Goal: Transaction & Acquisition: Purchase product/service

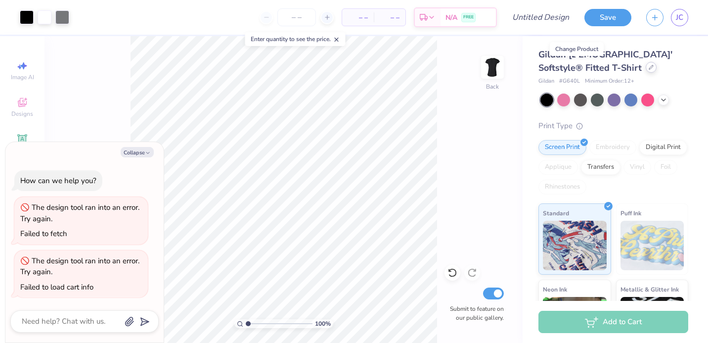
click at [646, 70] on div at bounding box center [651, 67] width 11 height 11
type textarea "x"
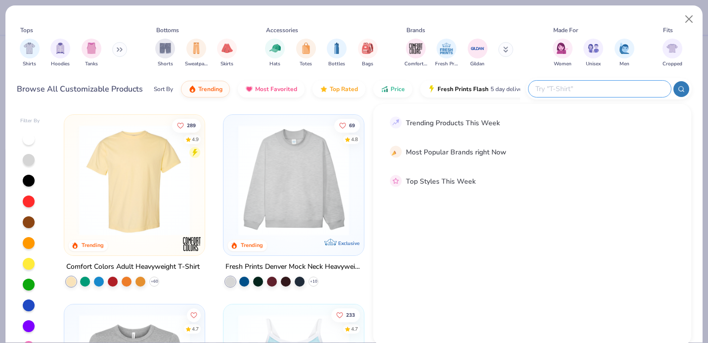
click at [634, 87] on input "text" at bounding box center [599, 88] width 130 height 11
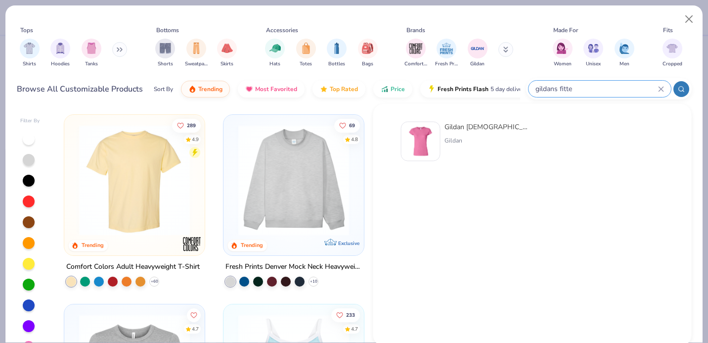
type input "gildans fitte"
click at [473, 126] on div "Gildan [DEMOGRAPHIC_DATA]' Softstyle® Fitted T-Shirt" at bounding box center [485, 127] width 83 height 10
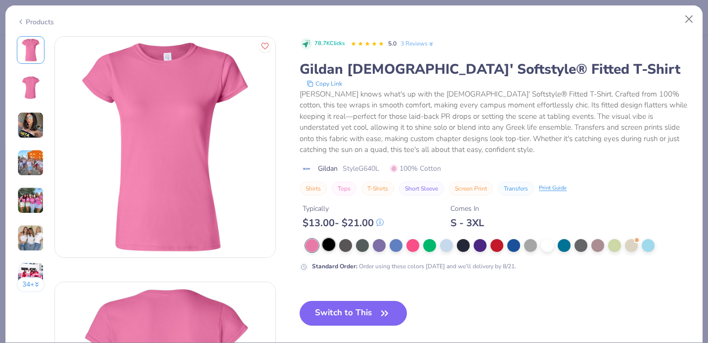
click at [329, 247] on div at bounding box center [328, 244] width 13 height 13
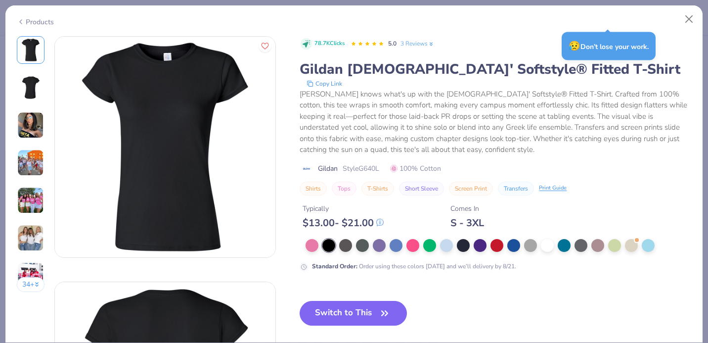
type textarea "x"
